Goal: Navigation & Orientation: Find specific page/section

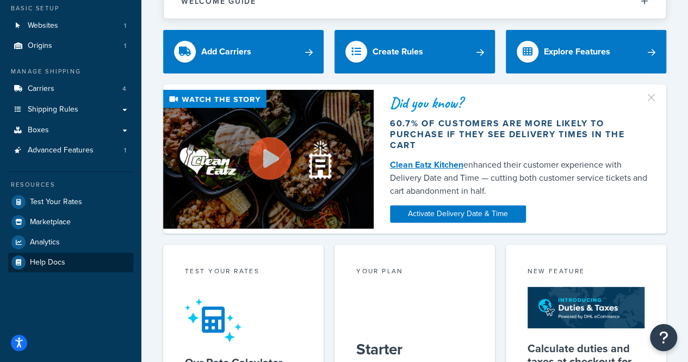
scroll to position [34, 0]
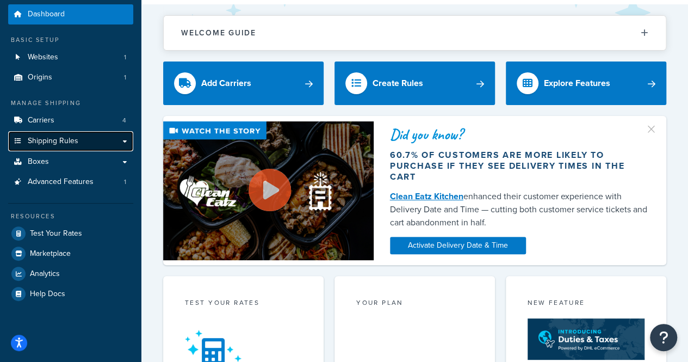
click at [75, 143] on span "Shipping Rules" at bounding box center [53, 140] width 51 height 9
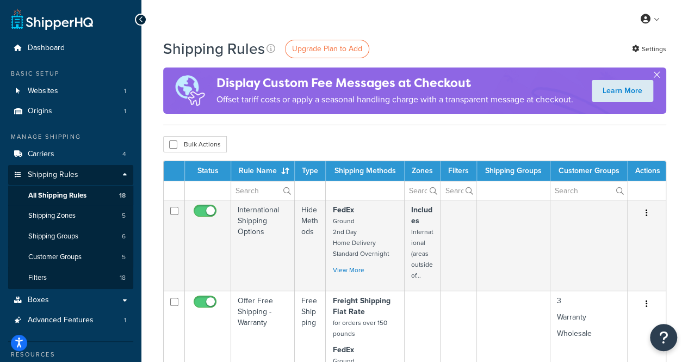
click at [657, 76] on button "button" at bounding box center [656, 77] width 3 height 3
